Goal: Navigation & Orientation: Find specific page/section

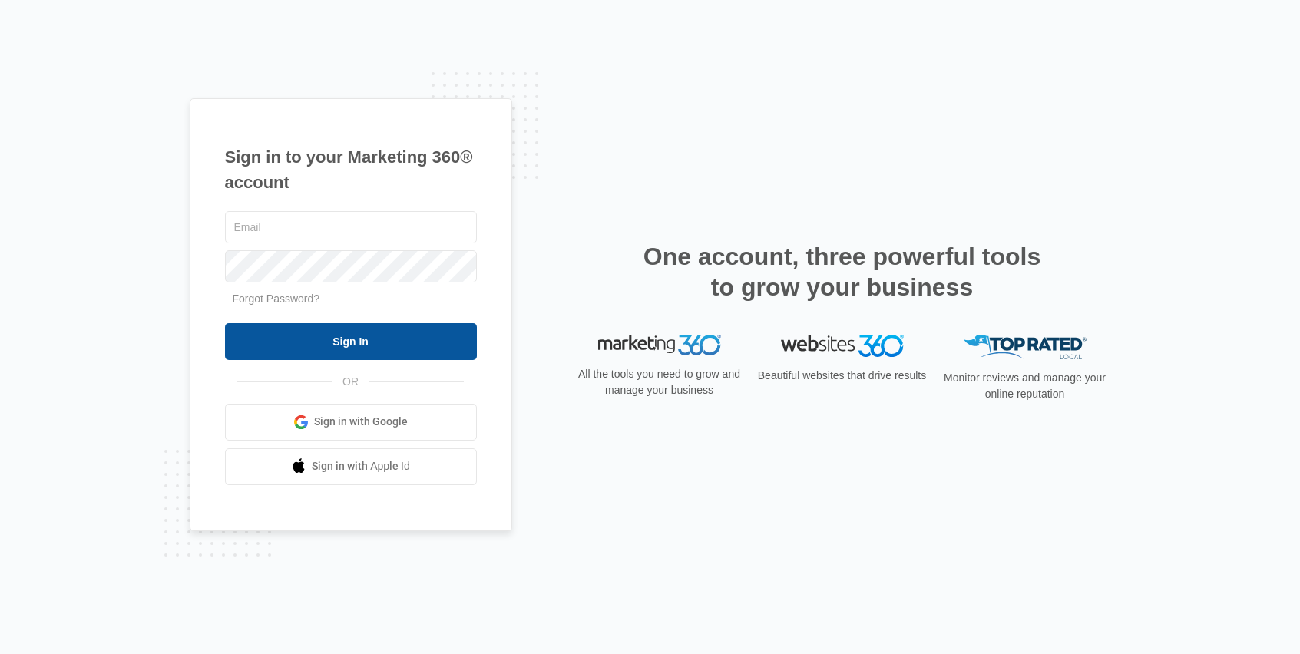
type input "iniernbe@optonline.net"
click at [369, 339] on input "Sign In" at bounding box center [351, 341] width 252 height 37
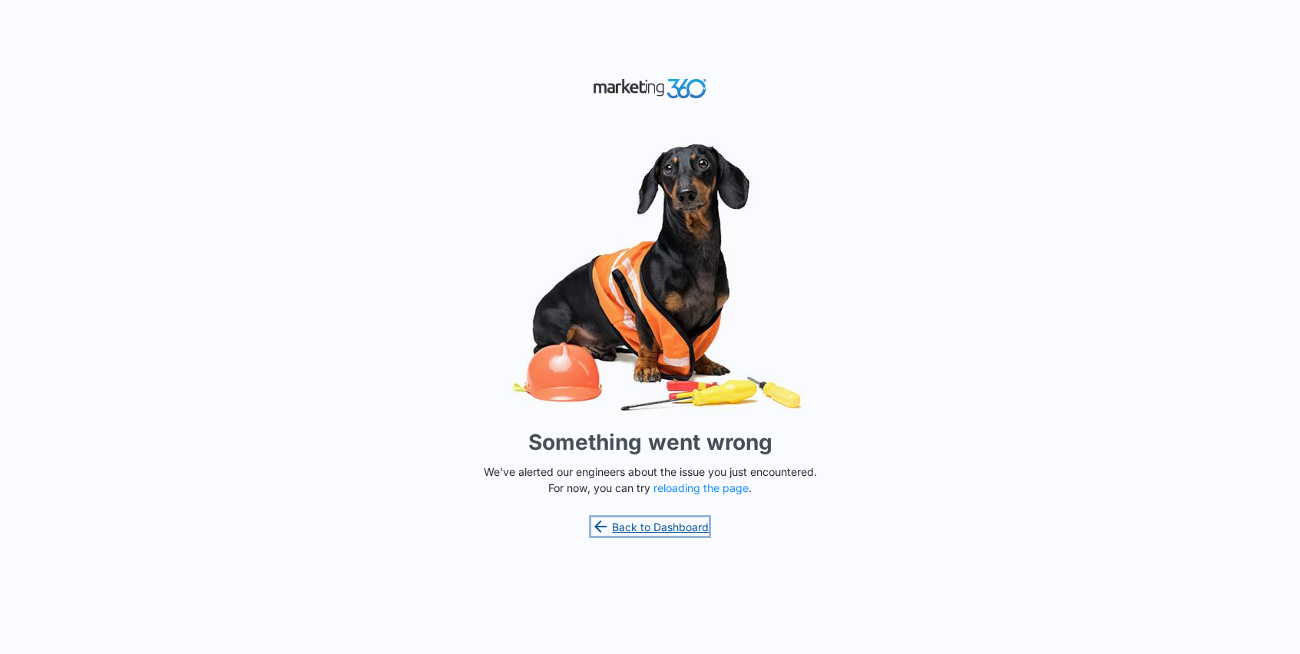
click at [648, 529] on link "Back to Dashboard" at bounding box center [650, 526] width 118 height 18
click at [684, 488] on button "reloading the page" at bounding box center [700, 488] width 95 height 12
click at [676, 531] on link "Back to Dashboard" at bounding box center [650, 526] width 118 height 18
